Goal: Navigation & Orientation: Go to known website

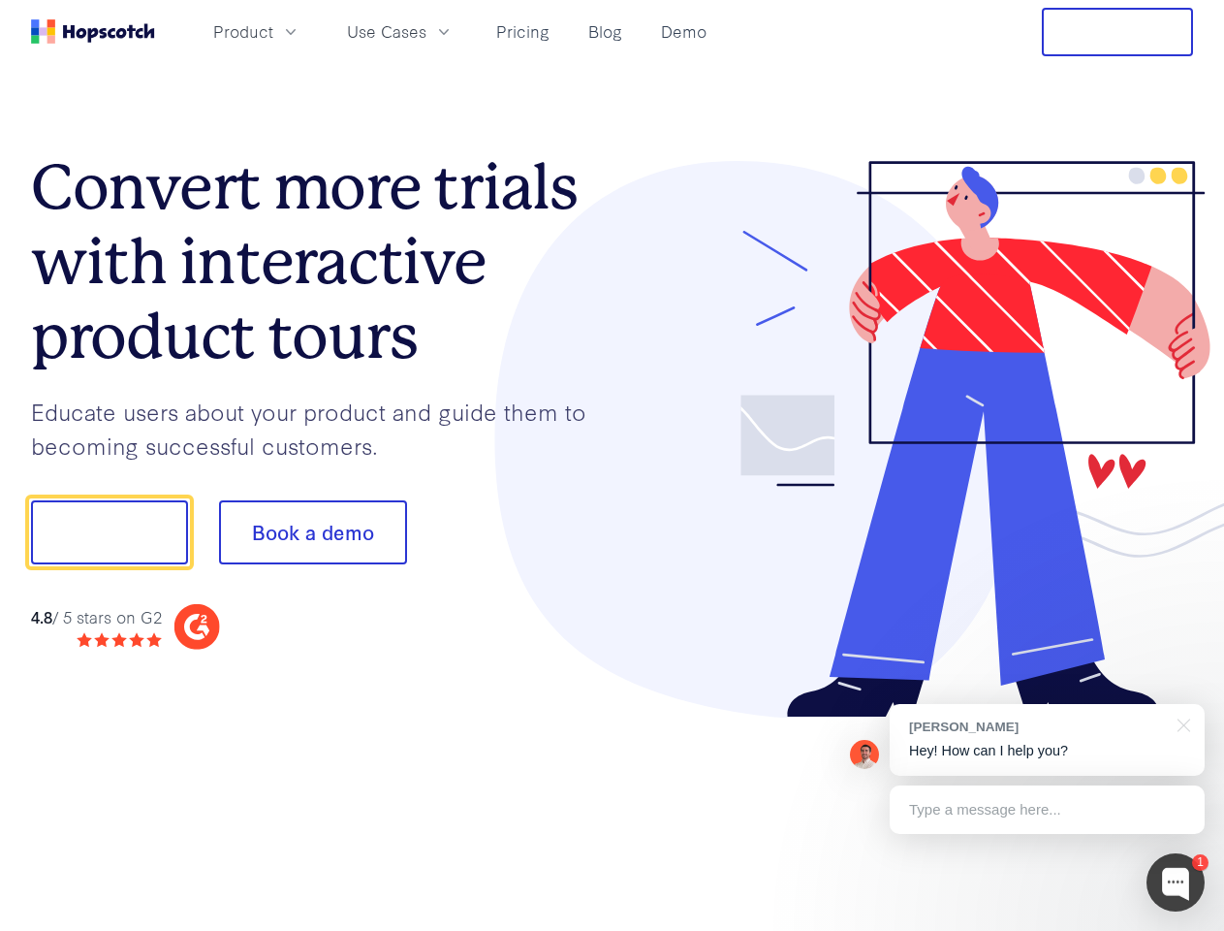
click at [613, 465] on div at bounding box center [904, 439] width 582 height 557
click at [273, 31] on span "Product" at bounding box center [243, 31] width 60 height 24
click at [426, 31] on span "Use Cases" at bounding box center [386, 31] width 79 height 24
click at [1118, 32] on button "Free Trial" at bounding box center [1117, 32] width 151 height 48
click at [109, 532] on button "Show me!" at bounding box center [109, 532] width 157 height 64
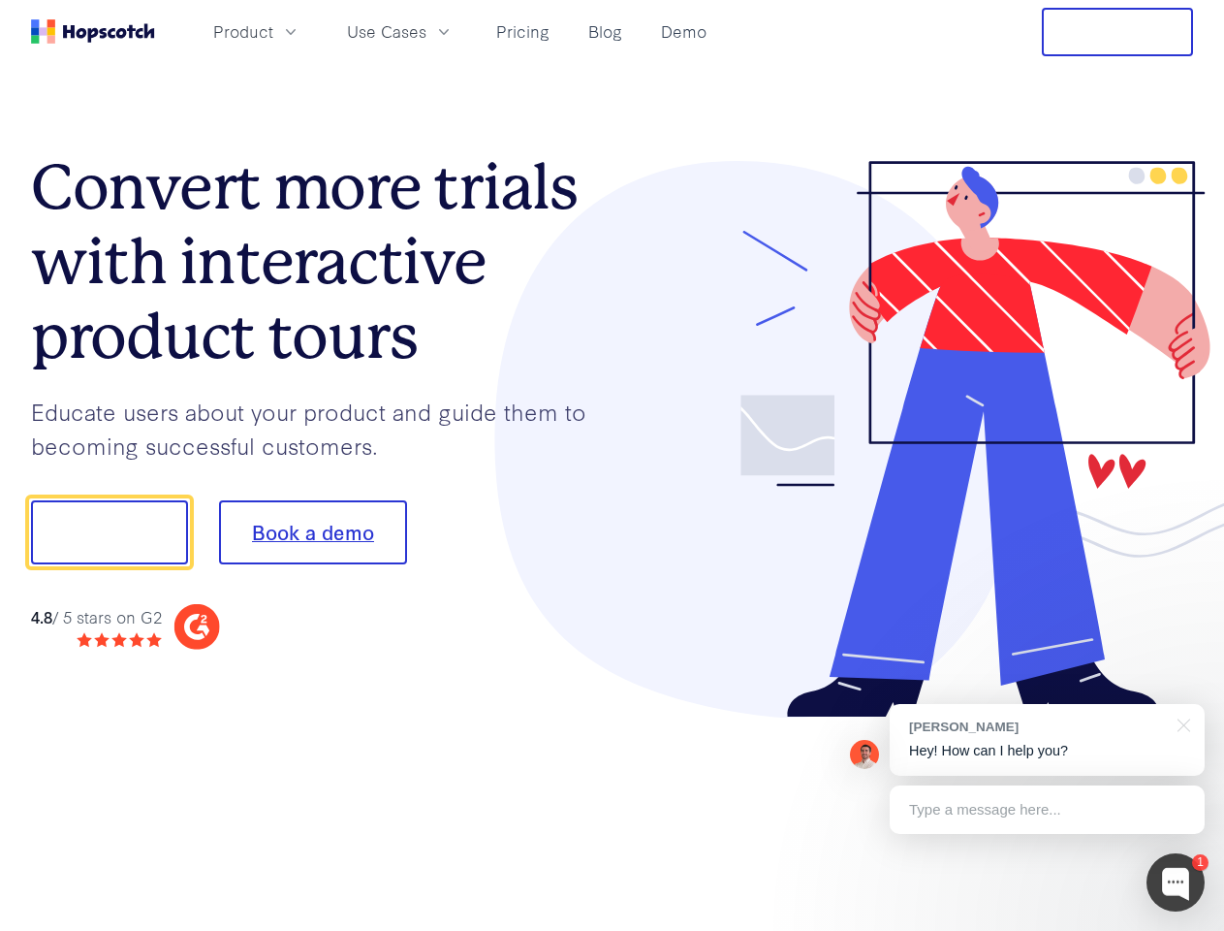
click at [312, 532] on button "Book a demo" at bounding box center [313, 532] width 188 height 64
click at [1176, 882] on div at bounding box center [1176, 882] width 58 height 58
click at [1047, 740] on div at bounding box center [1022, 529] width 363 height 647
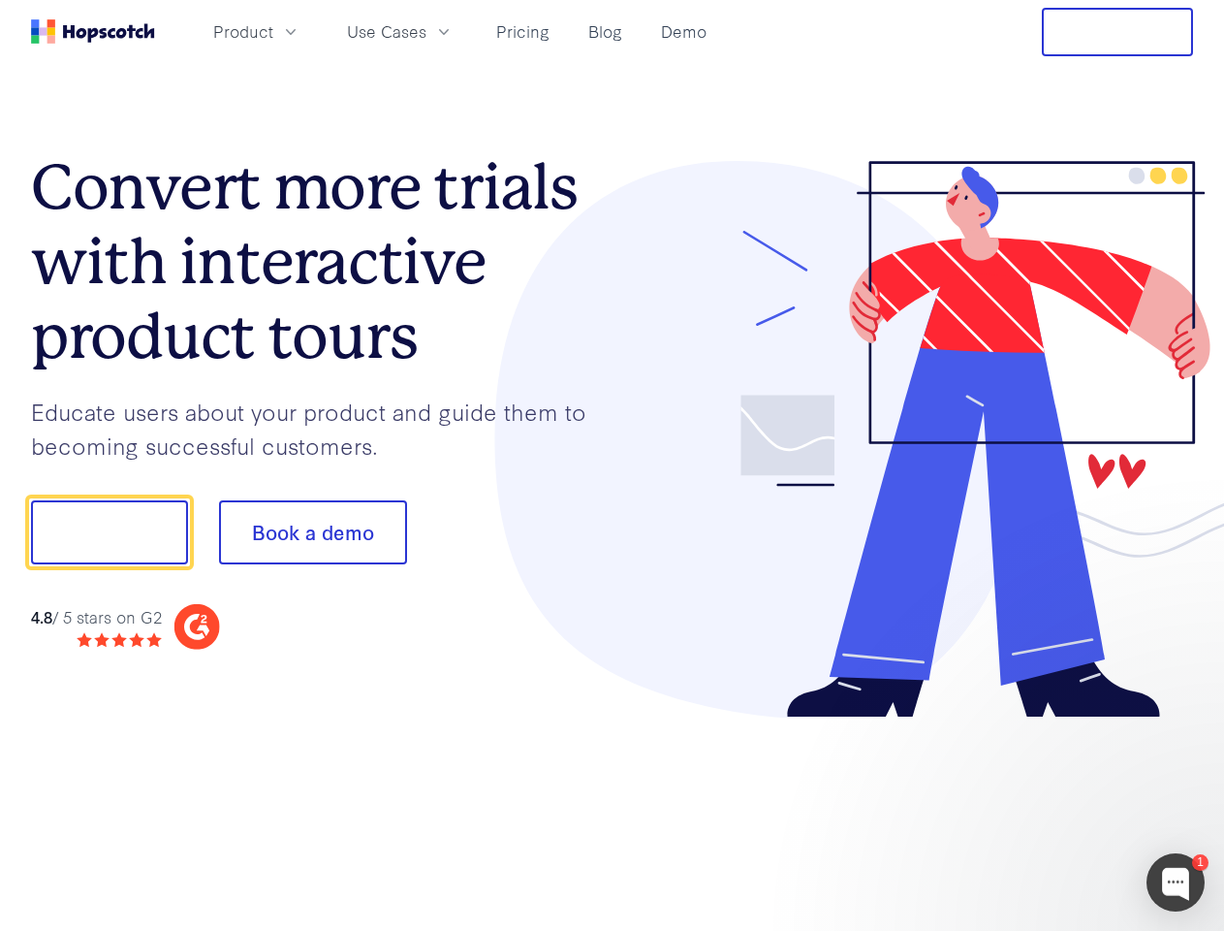
click at [1181, 723] on div at bounding box center [1022, 659] width 363 height 387
click at [1047, 809] on div at bounding box center [1022, 659] width 363 height 387
